Goal: Task Accomplishment & Management: Use online tool/utility

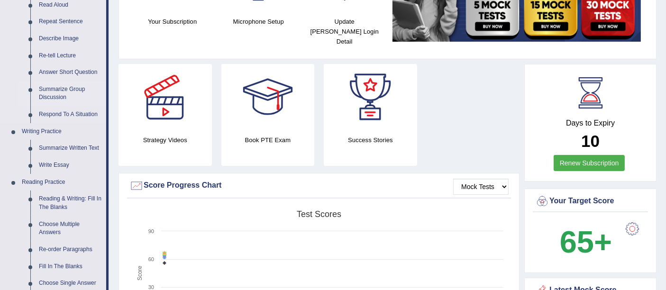
scroll to position [158, 0]
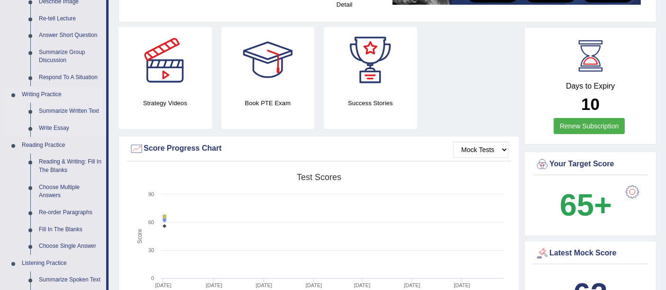
click at [55, 128] on link "Write Essay" at bounding box center [71, 128] width 72 height 17
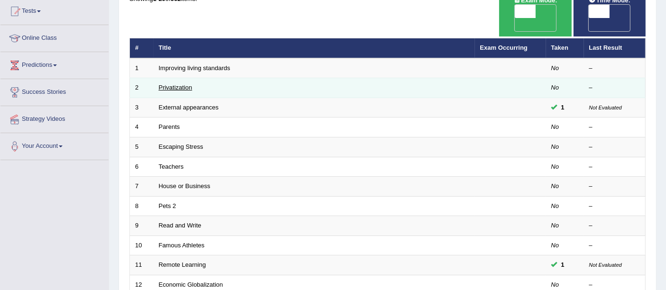
scroll to position [105, 0]
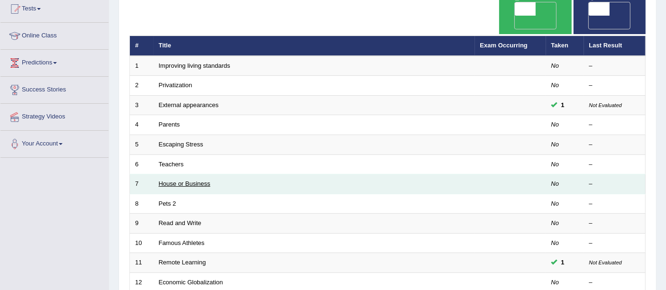
click at [185, 180] on link "House or Business" at bounding box center [185, 183] width 52 height 7
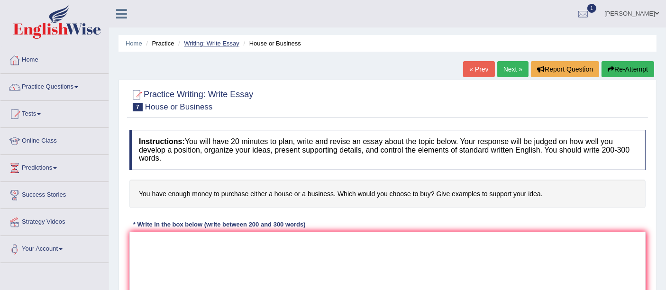
click at [203, 40] on link "Writing: Write Essay" at bounding box center [211, 43] width 55 height 7
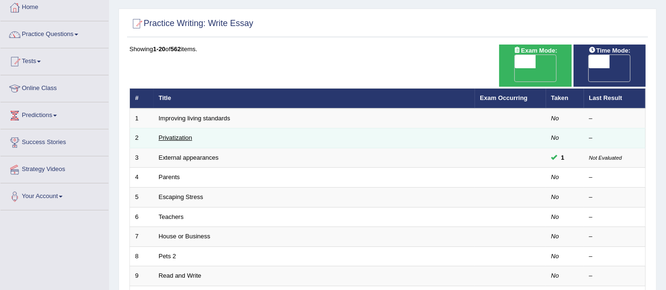
click at [188, 134] on link "Privatization" at bounding box center [176, 137] width 34 height 7
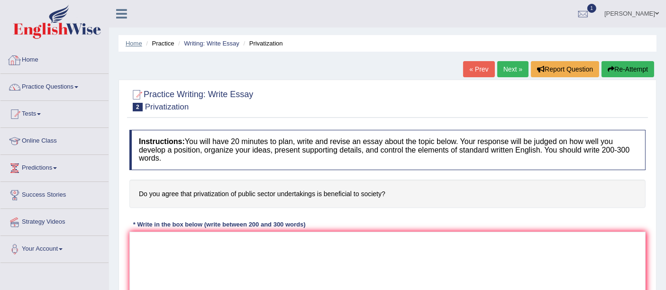
click at [130, 41] on link "Home" at bounding box center [134, 43] width 17 height 7
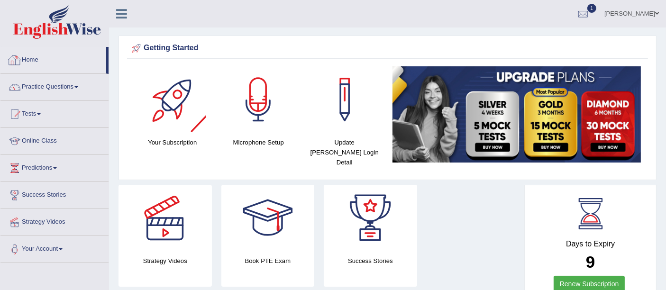
click at [61, 70] on link "Home" at bounding box center [53, 59] width 106 height 24
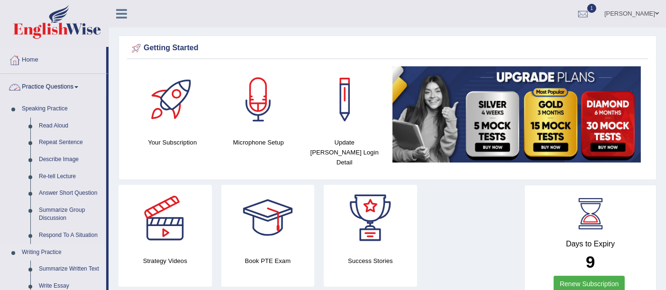
scroll to position [53, 0]
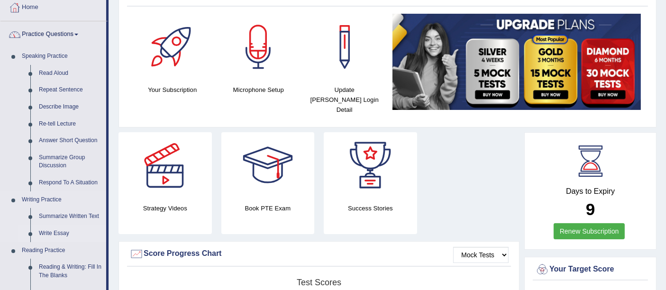
click at [60, 234] on link "Write Essay" at bounding box center [71, 233] width 72 height 17
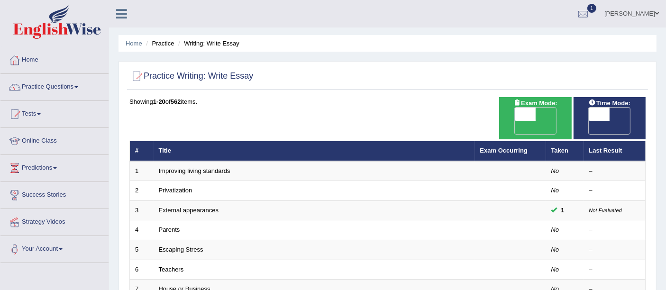
click at [138, 38] on ul "Home Practice Writing: Write Essay" at bounding box center [388, 43] width 538 height 17
click at [136, 40] on link "Home" at bounding box center [134, 43] width 17 height 7
